Goal: Information Seeking & Learning: Learn about a topic

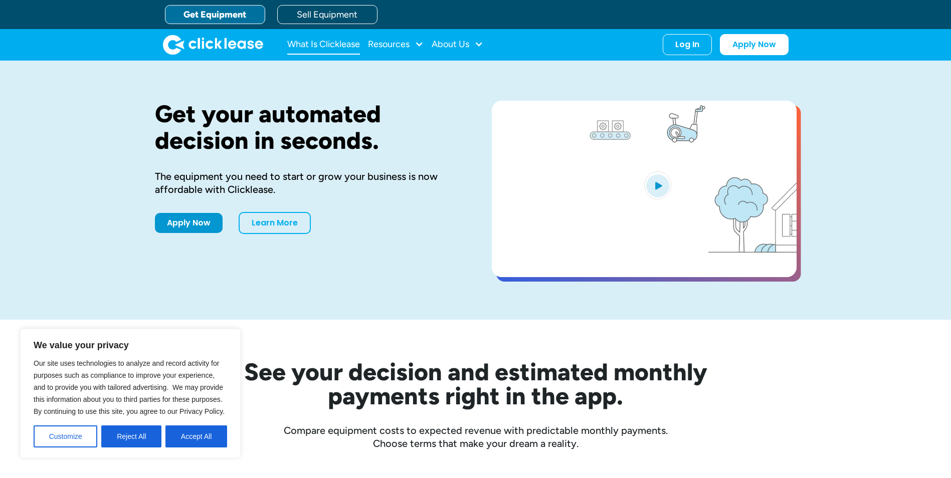
click at [345, 49] on link "What Is Clicklease" at bounding box center [323, 45] width 73 height 20
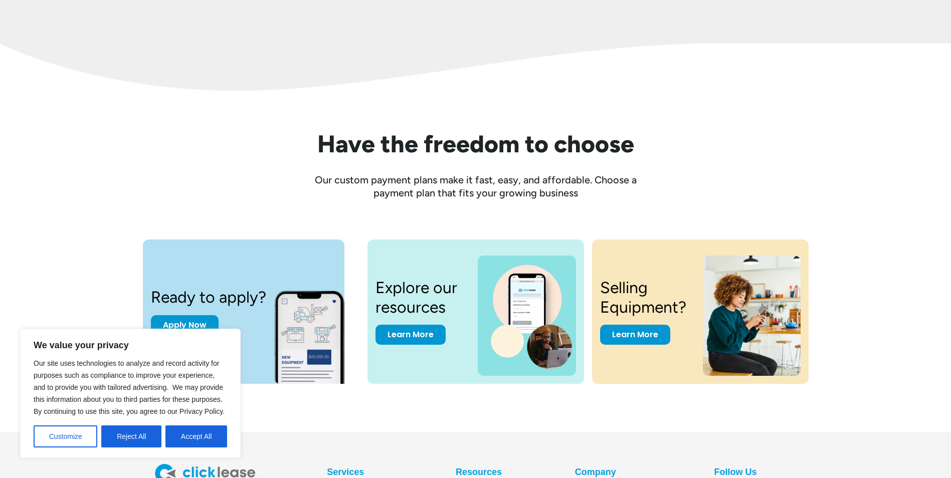
scroll to position [1334, 0]
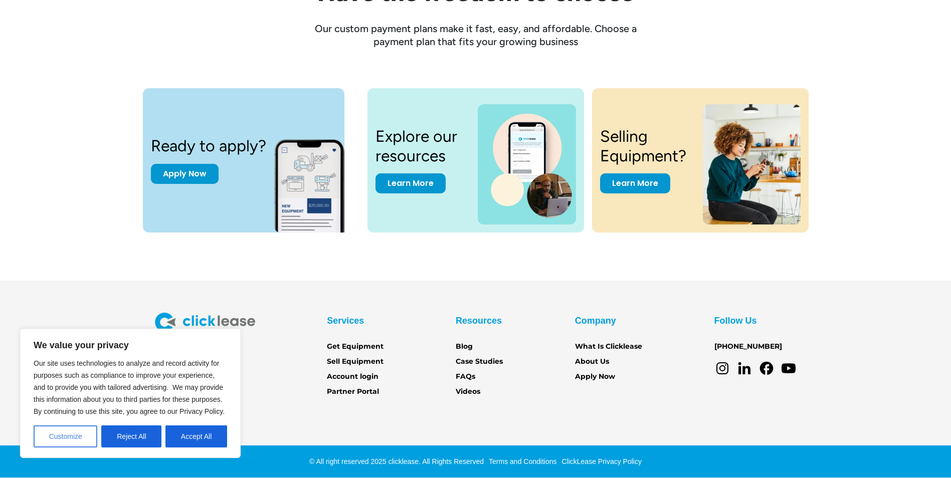
click at [80, 432] on button "Customize" at bounding box center [66, 437] width 64 height 22
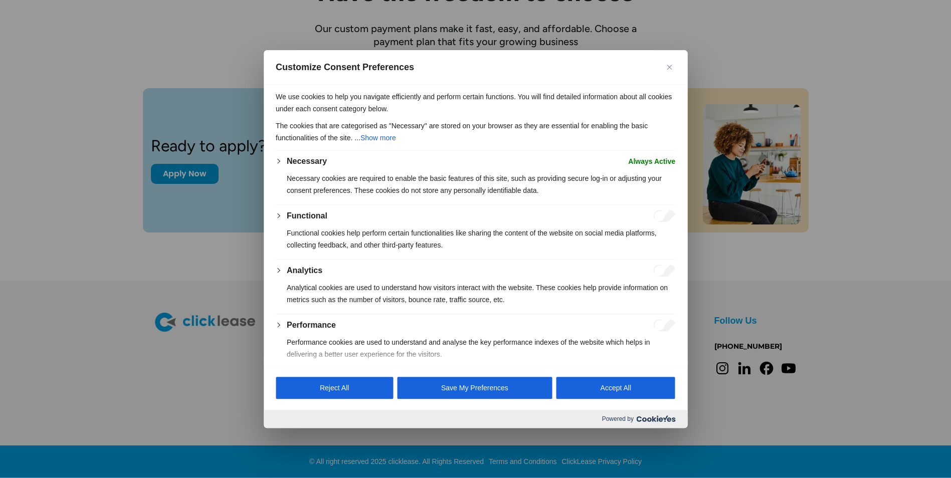
click at [672, 65] on button "Close" at bounding box center [669, 67] width 12 height 12
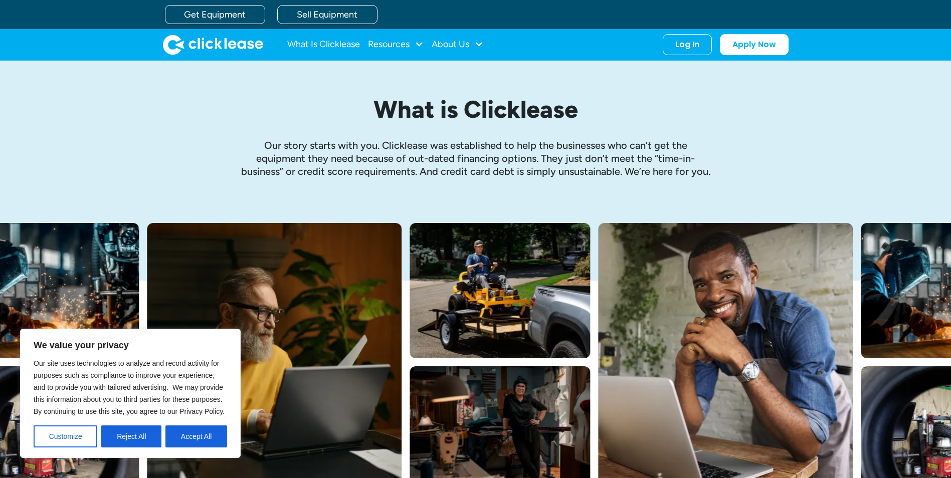
scroll to position [0, 0]
